Goal: Task Accomplishment & Management: Use online tool/utility

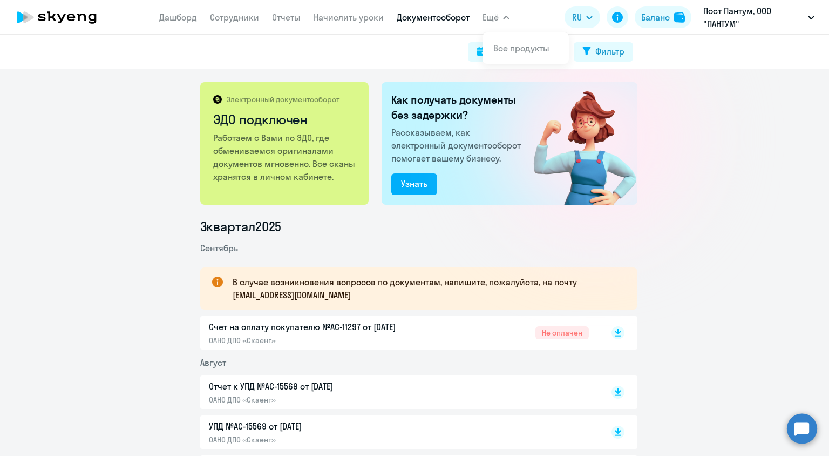
click at [356, 23] on app-menu-item-link "Начислить уроки" at bounding box center [349, 17] width 70 height 13
click at [361, 19] on link "Начислить уроки" at bounding box center [349, 17] width 70 height 11
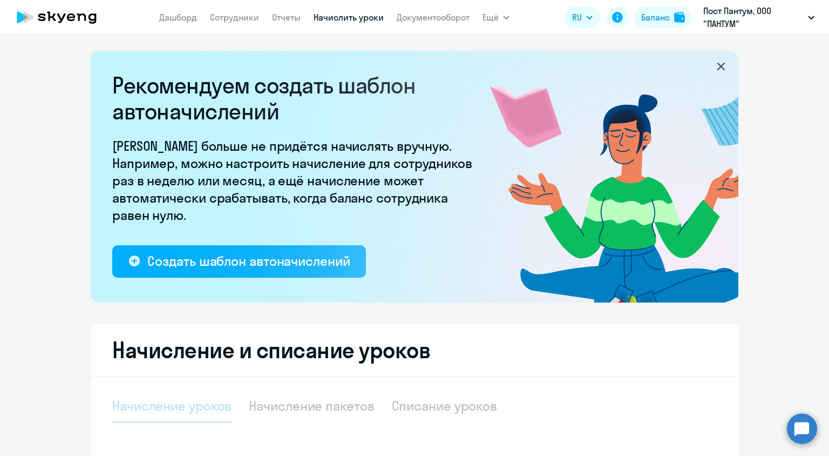
select select "10"
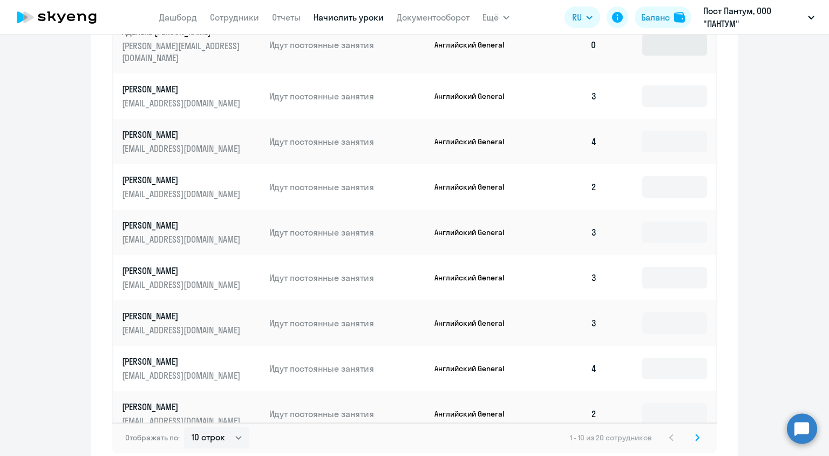
scroll to position [648, 0]
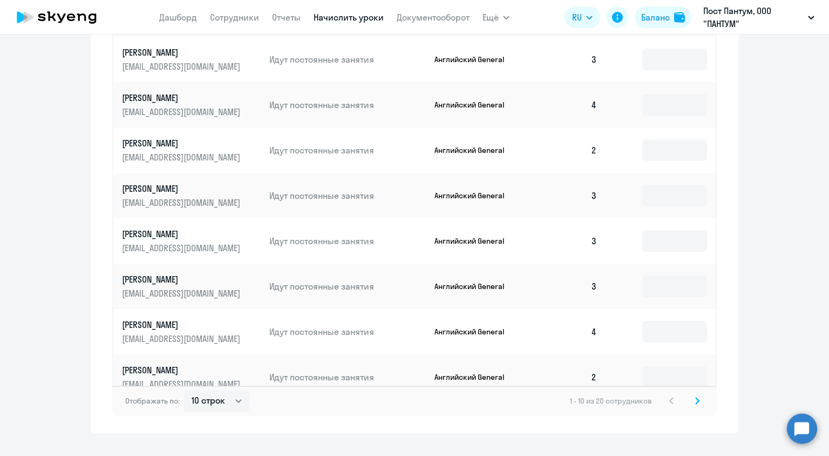
click at [697, 394] on svg-icon at bounding box center [697, 400] width 13 height 13
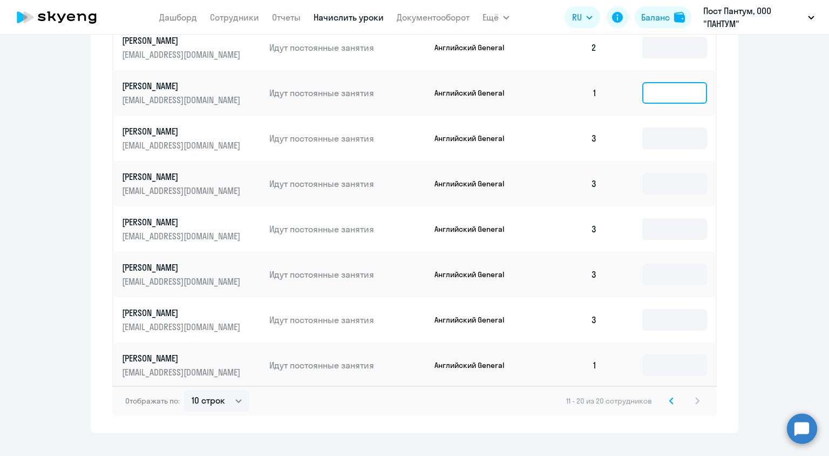
click at [650, 86] on input at bounding box center [675, 93] width 65 height 22
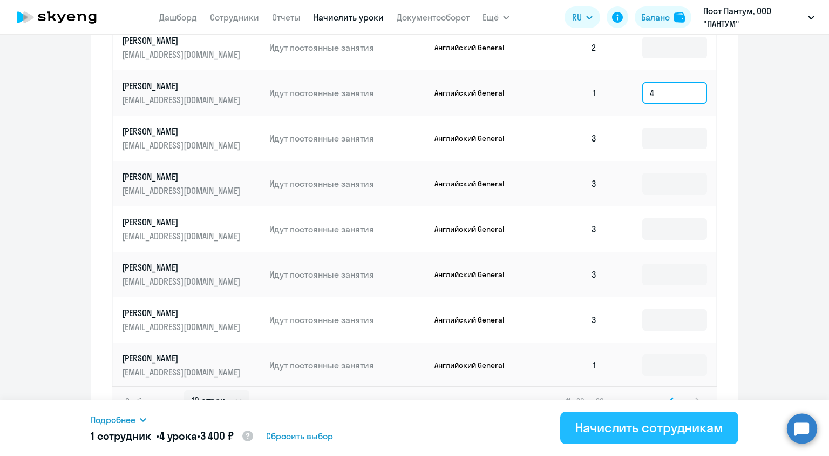
type input "4"
click at [684, 420] on div "Начислить сотрудникам" at bounding box center [650, 426] width 148 height 17
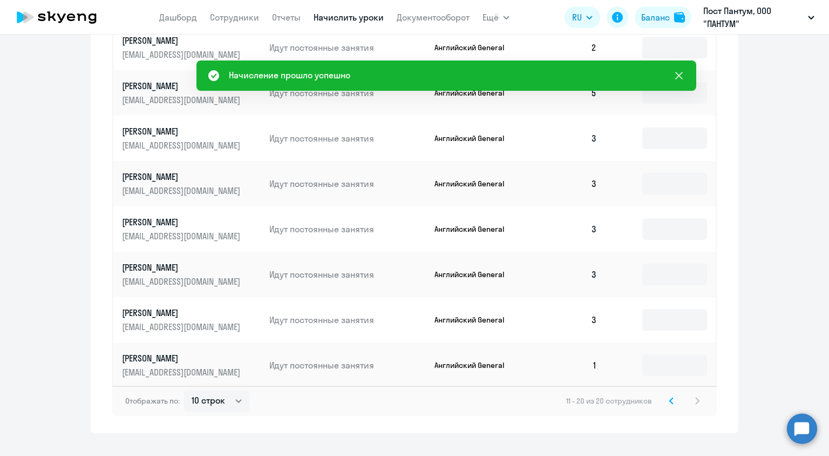
click at [680, 75] on icon at bounding box center [680, 76] width 8 height 8
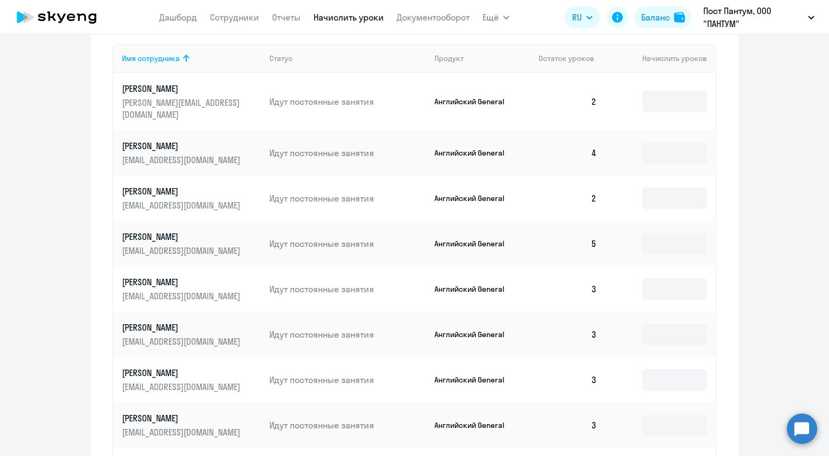
scroll to position [486, 0]
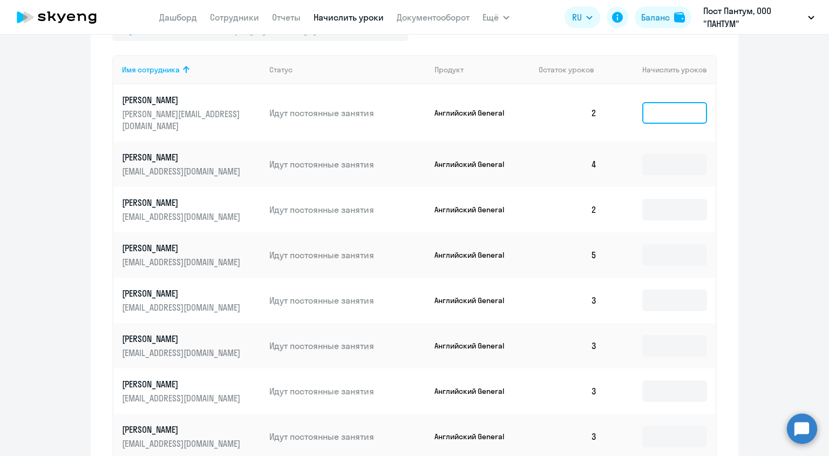
click at [680, 114] on input at bounding box center [675, 113] width 65 height 22
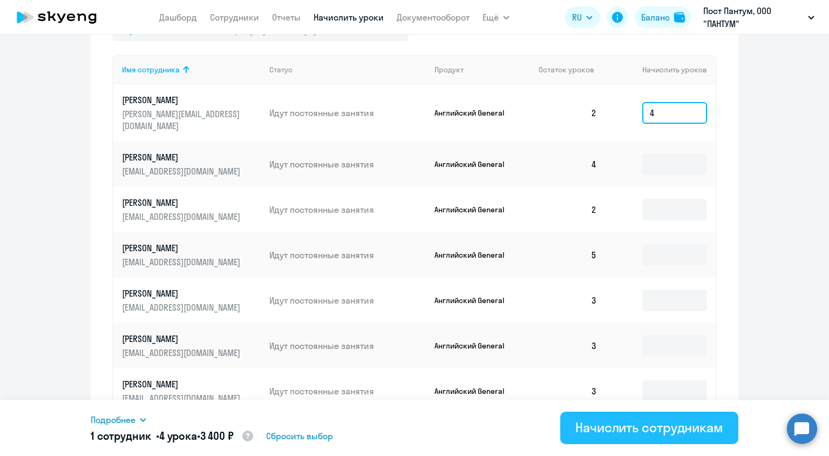
type input "4"
click at [636, 438] on button "Начислить сотрудникам" at bounding box center [650, 427] width 178 height 32
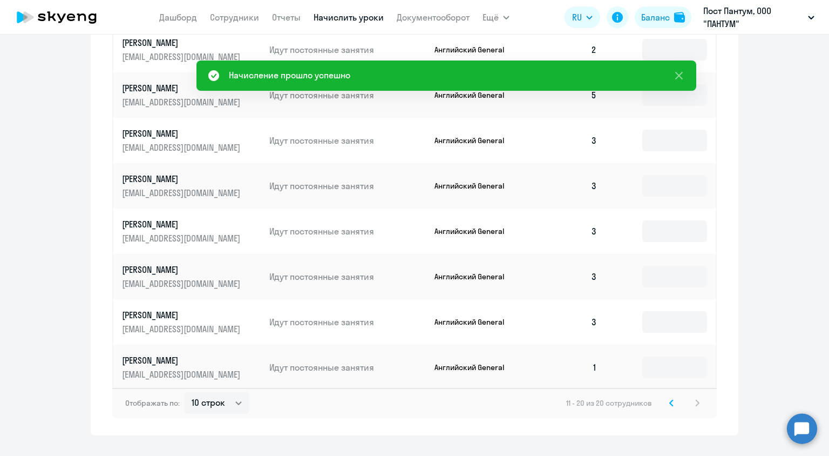
scroll to position [648, 0]
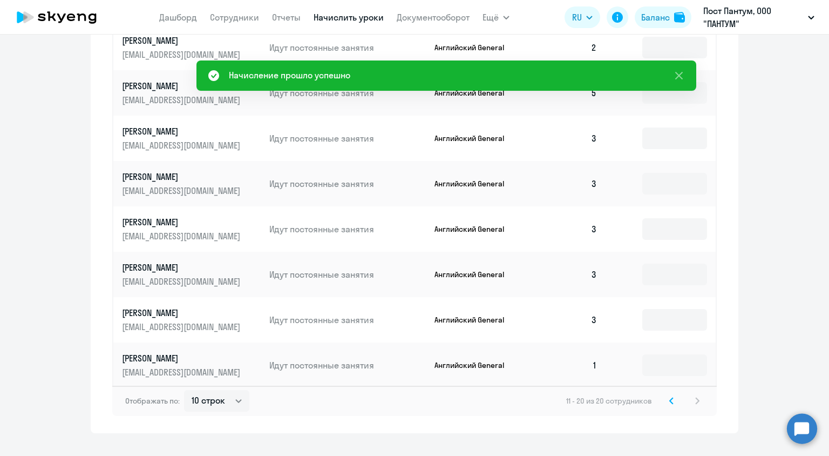
click at [676, 394] on div "11 - 20 из 20 сотрудников" at bounding box center [635, 400] width 138 height 13
click at [671, 394] on svg-icon at bounding box center [671, 400] width 13 height 13
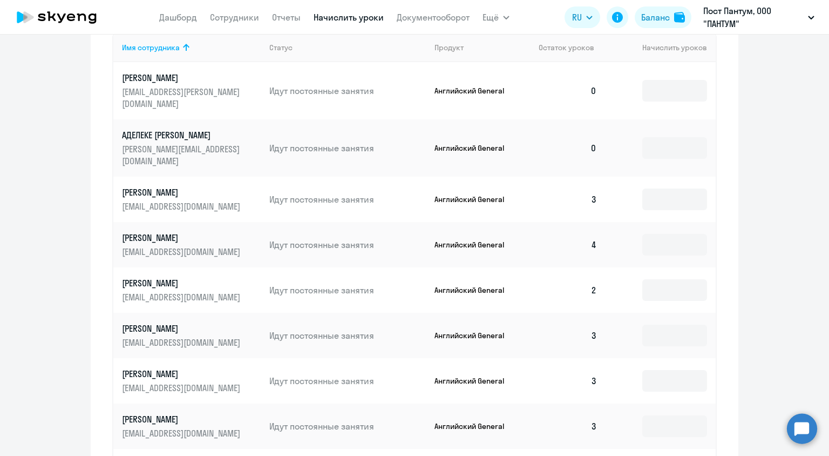
scroll to position [540, 0]
